Goal: Task Accomplishment & Management: Manage account settings

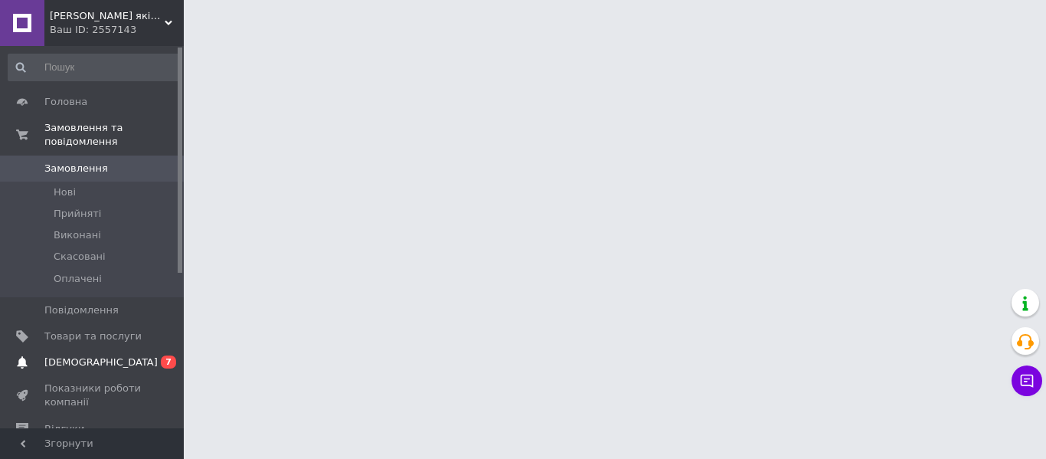
click at [134, 355] on span "[DEMOGRAPHIC_DATA]" at bounding box center [92, 362] width 97 height 14
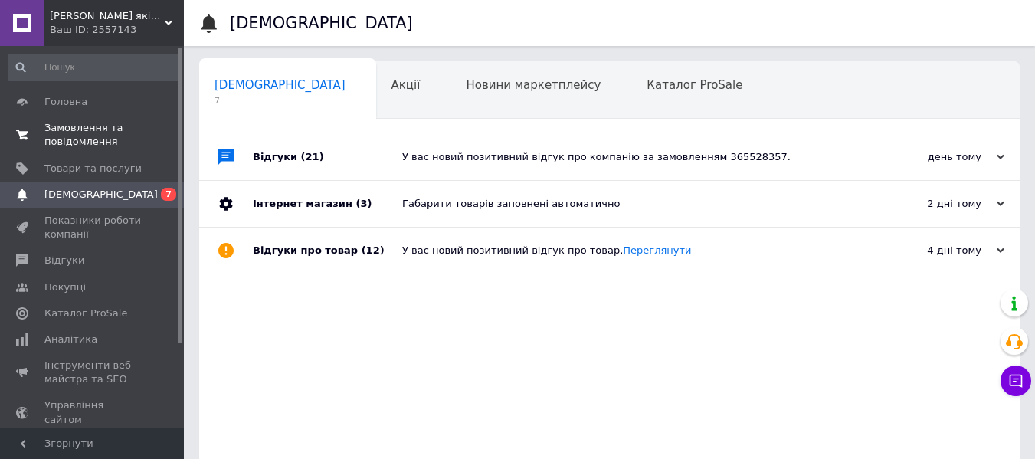
click at [36, 126] on span at bounding box center [22, 135] width 44 height 28
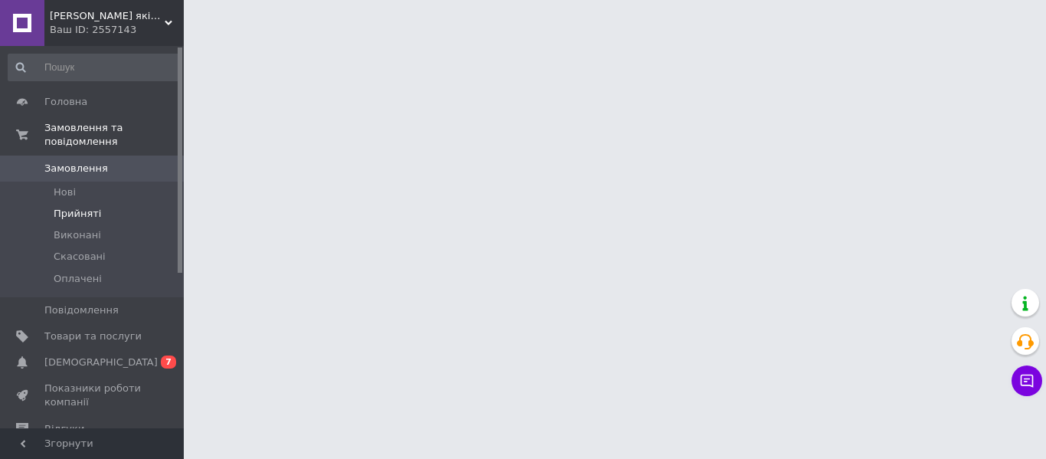
click at [66, 207] on span "Прийняті" at bounding box center [77, 214] width 47 height 14
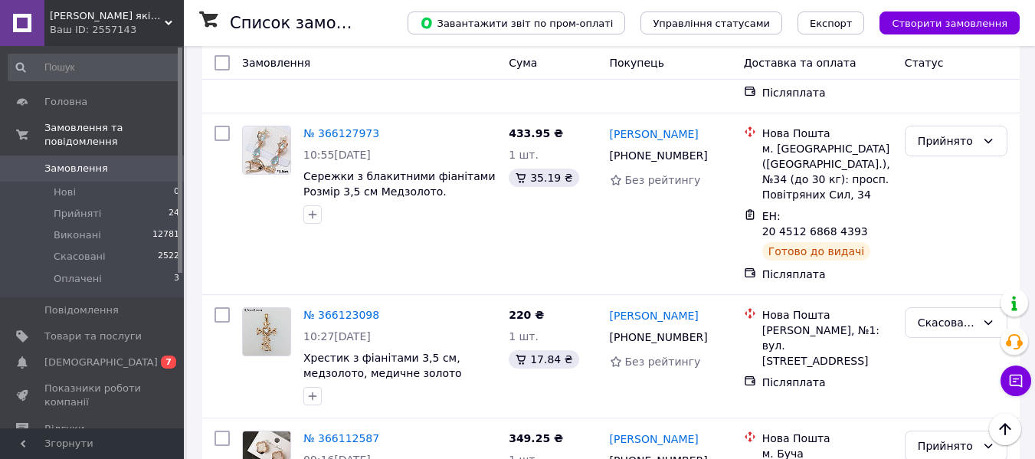
scroll to position [1915, 0]
